Goal: Information Seeking & Learning: Learn about a topic

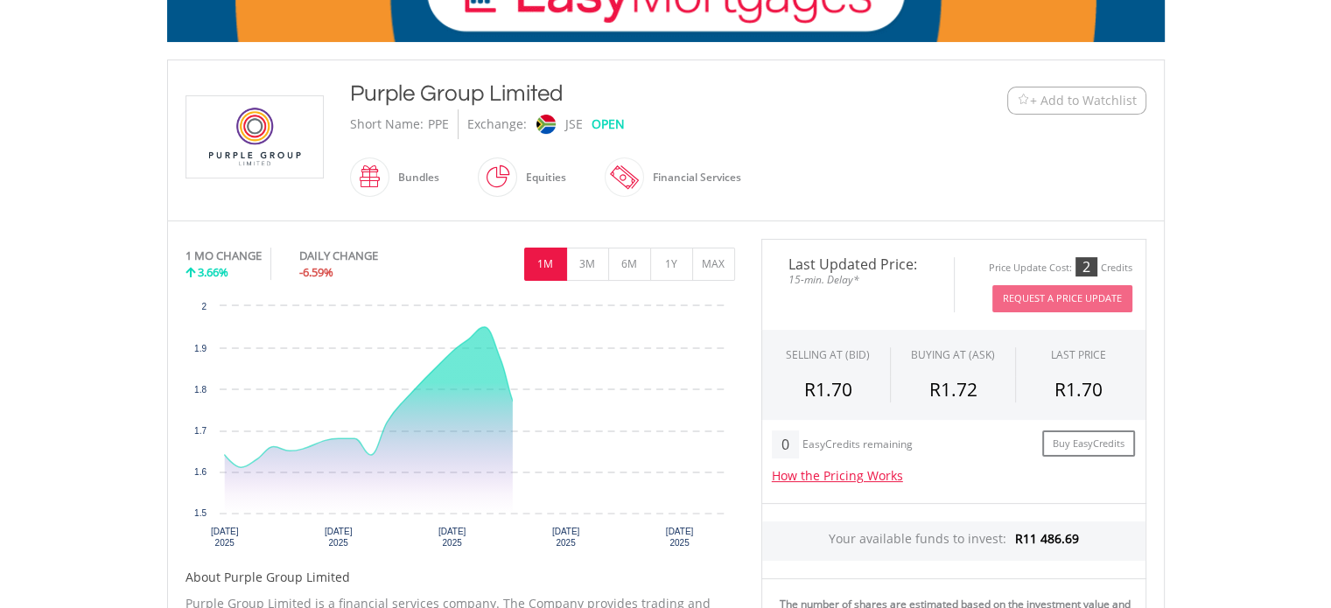
scroll to position [350, 0]
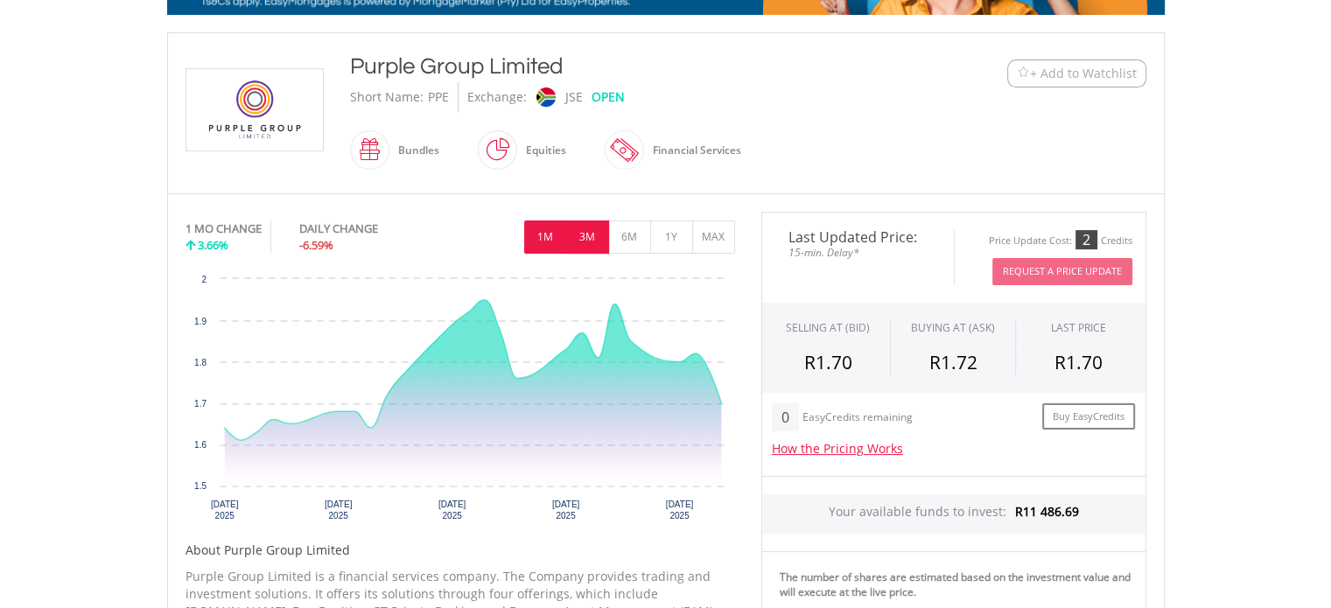
click at [588, 240] on button "3M" at bounding box center [587, 237] width 43 height 33
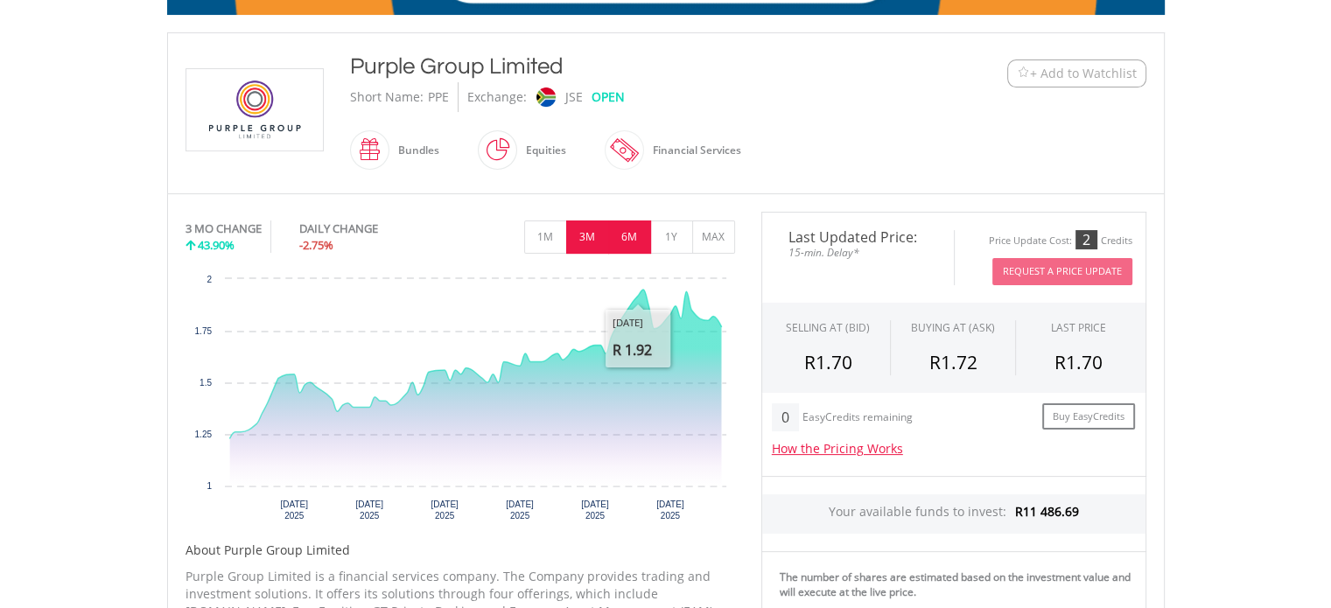
click at [637, 241] on button "6M" at bounding box center [629, 237] width 43 height 33
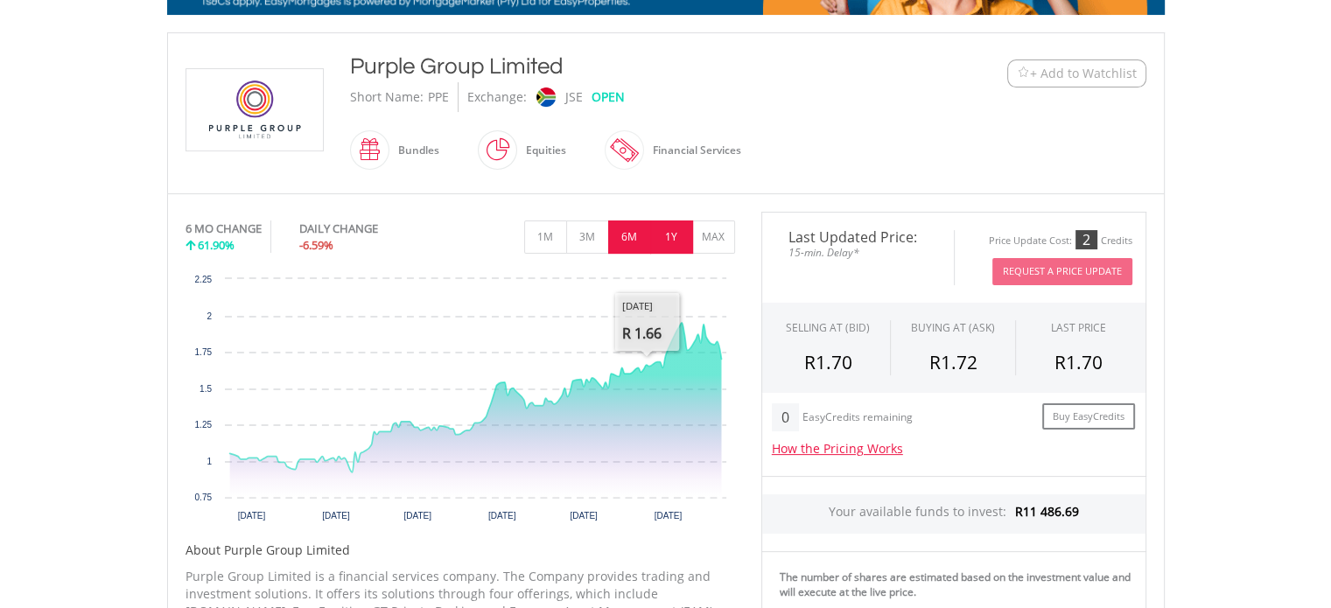
click at [658, 247] on button "1Y" at bounding box center [671, 237] width 43 height 33
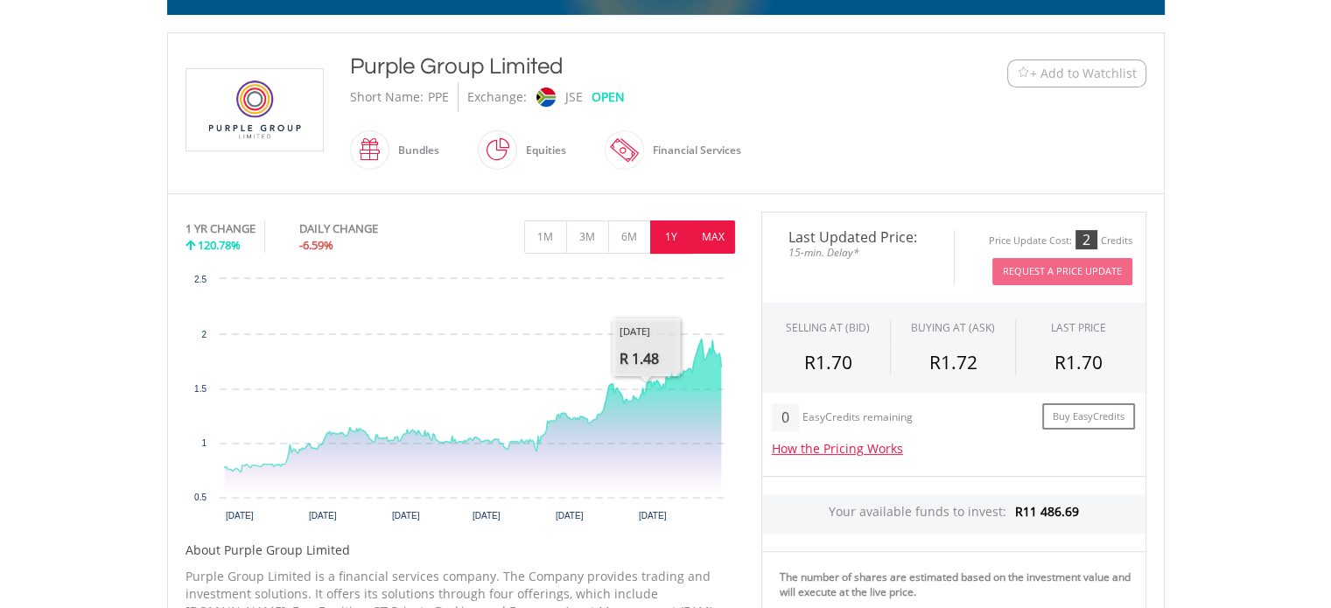
click at [704, 236] on button "MAX" at bounding box center [713, 237] width 43 height 33
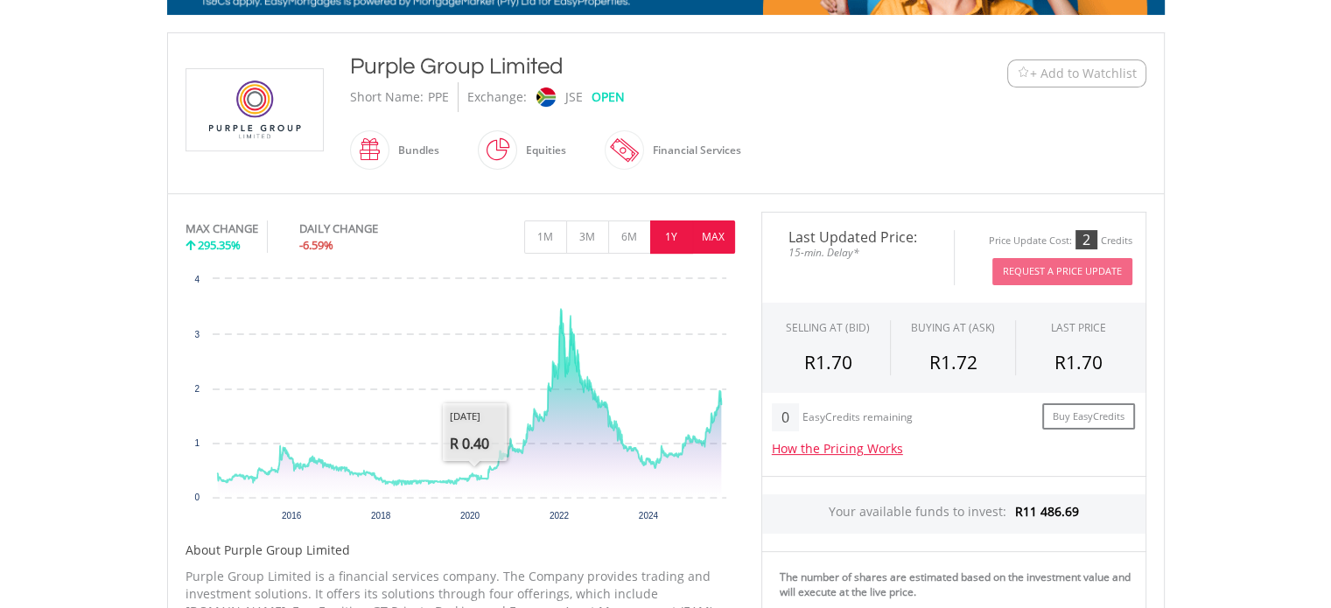
click at [662, 229] on button "1Y" at bounding box center [671, 237] width 43 height 33
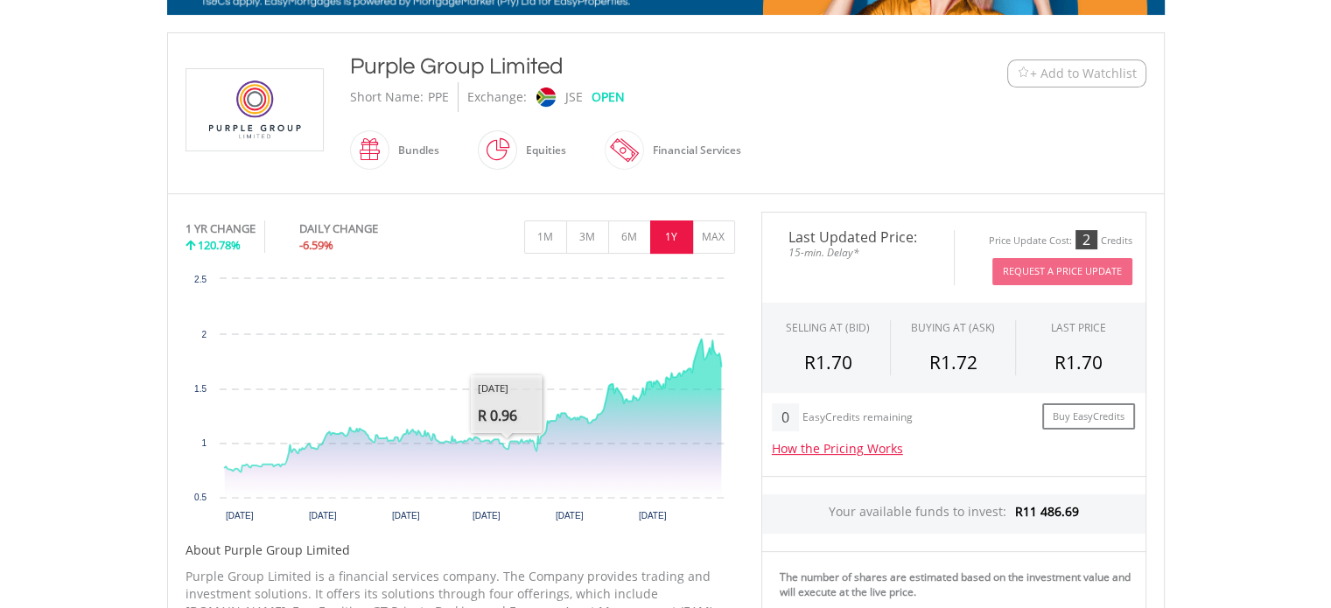
scroll to position [0, 0]
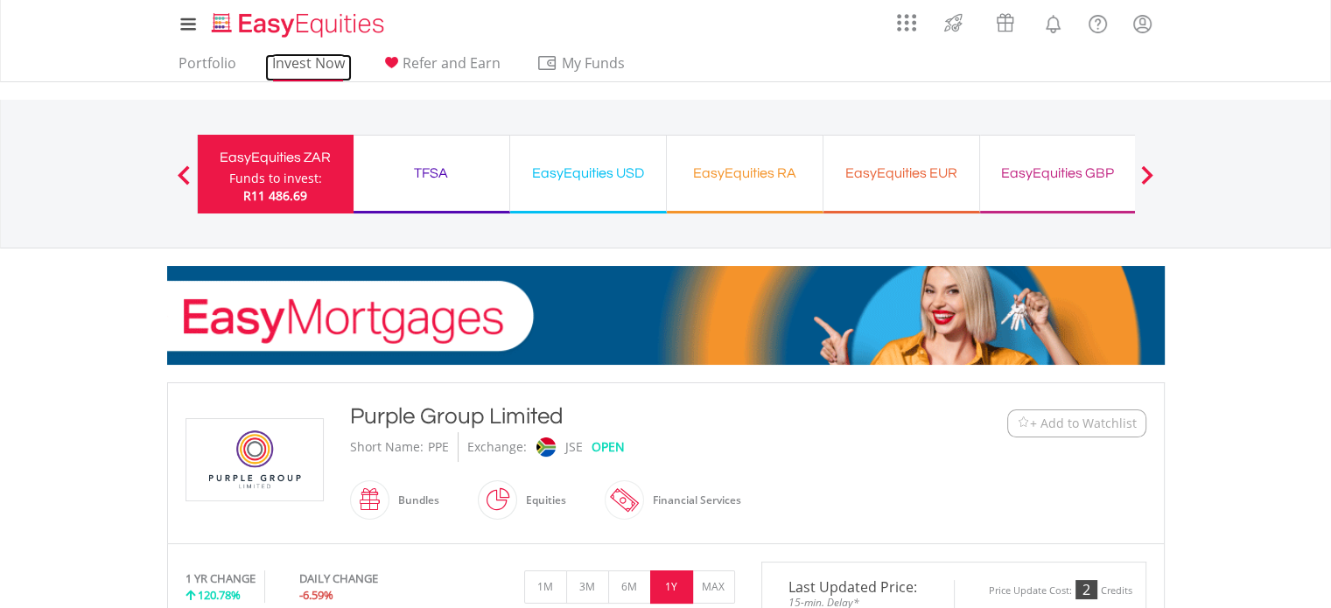
click at [310, 55] on link "Invest Now" at bounding box center [308, 67] width 87 height 27
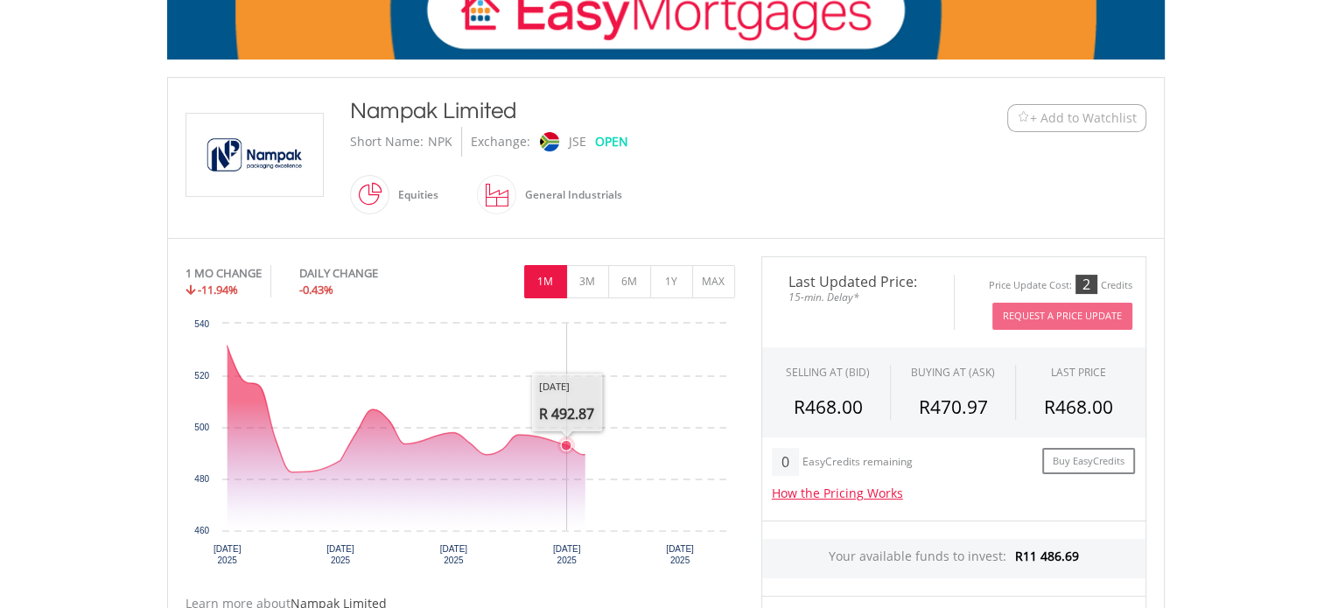
scroll to position [438, 0]
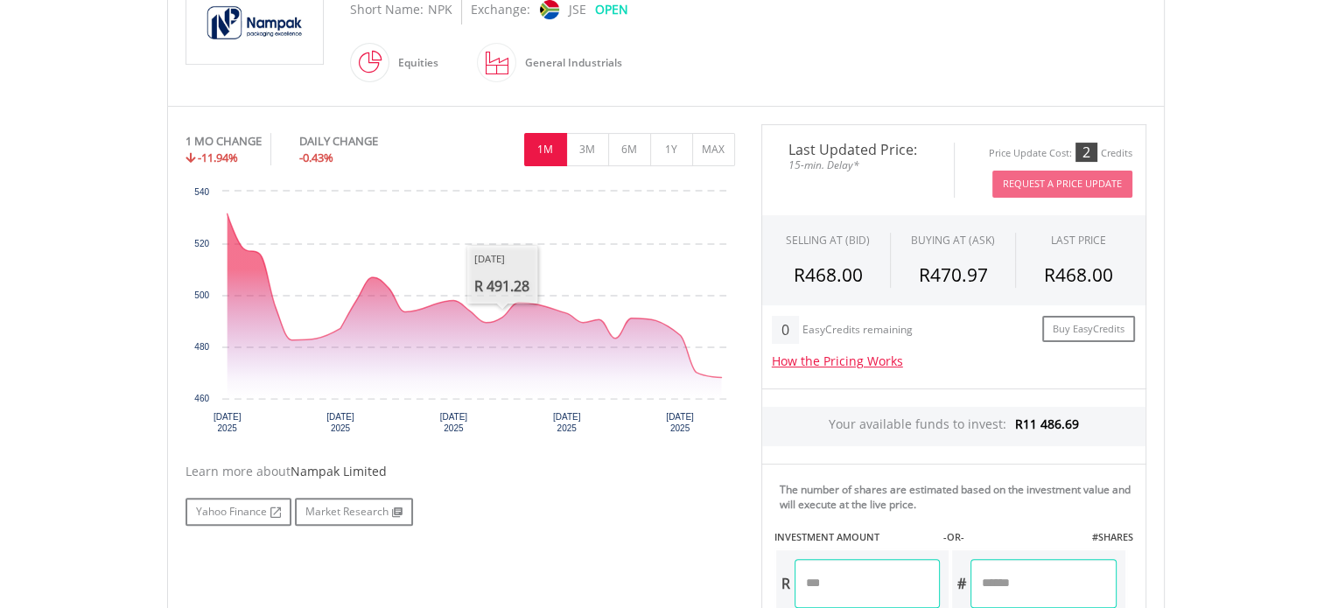
click at [578, 166] on div "1 MO CHANGE -11.94% DAILY CHANGE -0.43% 1M 3M 6M 1Y MAX" at bounding box center [461, 153] width 550 height 59
click at [583, 160] on button "3M" at bounding box center [587, 149] width 43 height 33
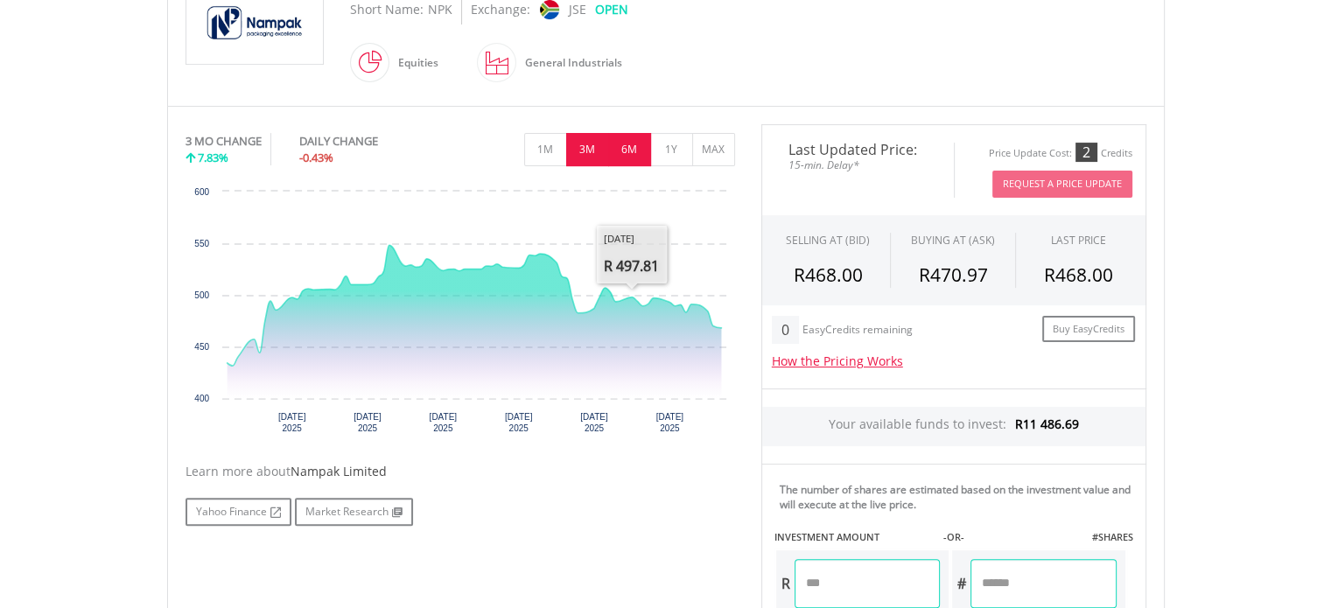
click at [627, 161] on button "6M" at bounding box center [629, 149] width 43 height 33
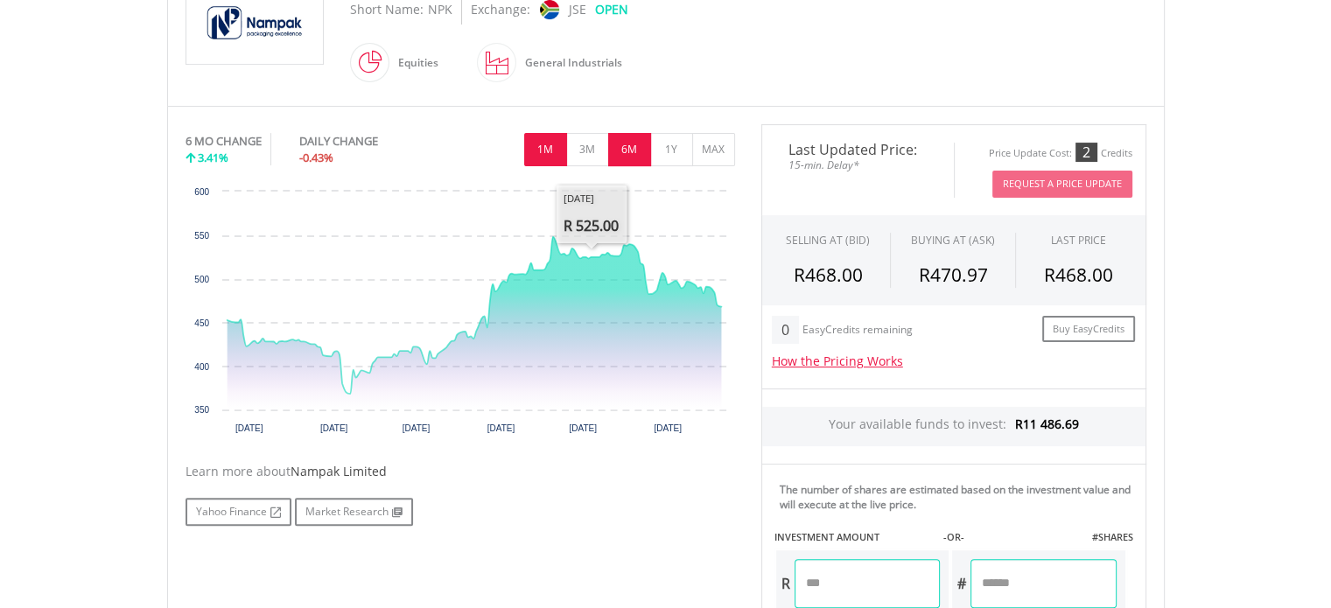
click at [550, 144] on button "1M" at bounding box center [545, 149] width 43 height 33
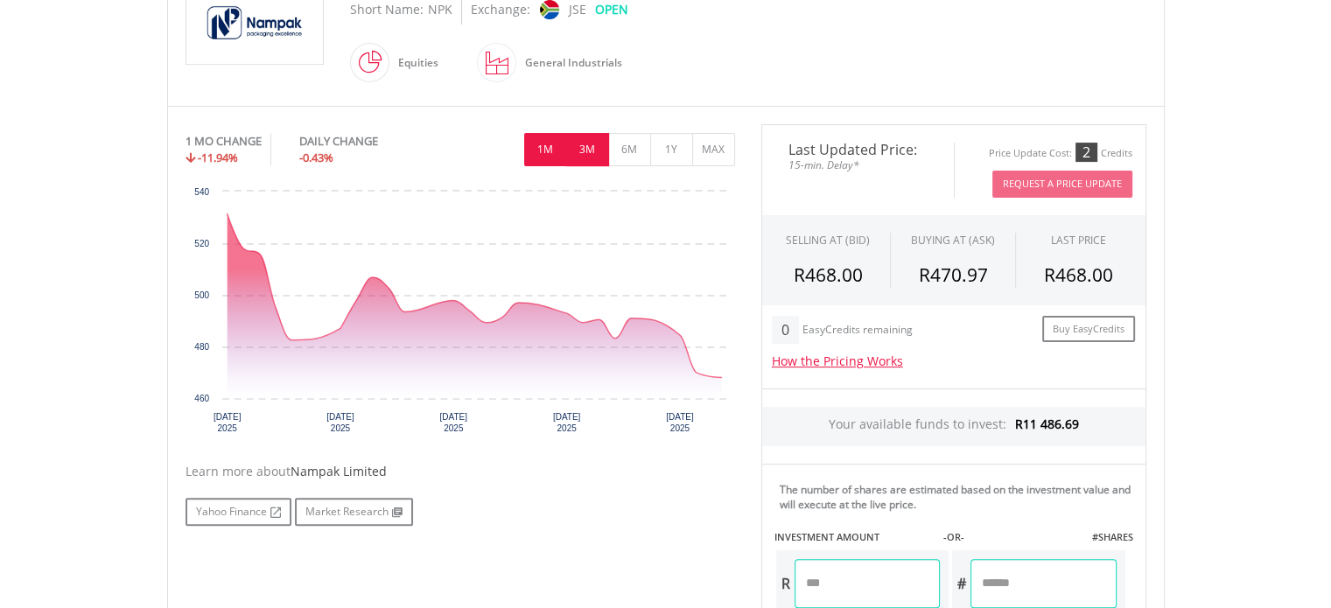
click at [590, 143] on button "3M" at bounding box center [587, 149] width 43 height 33
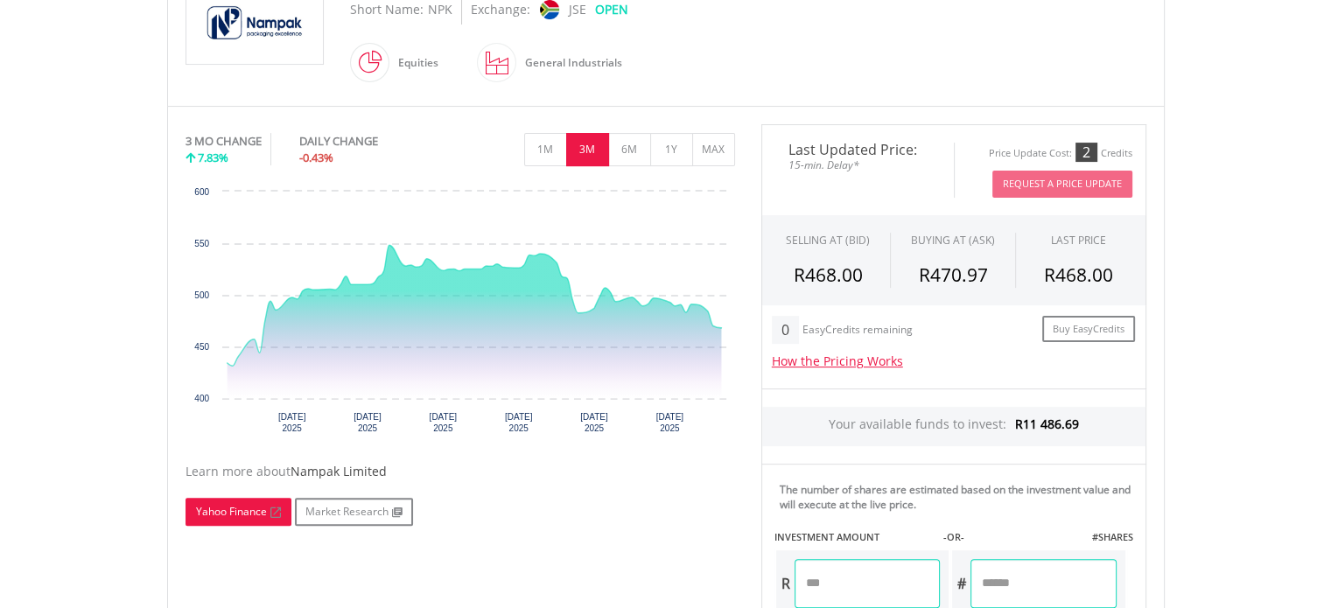
click at [197, 515] on link "Yahoo Finance" at bounding box center [239, 512] width 106 height 28
